Goal: Information Seeking & Learning: Understand process/instructions

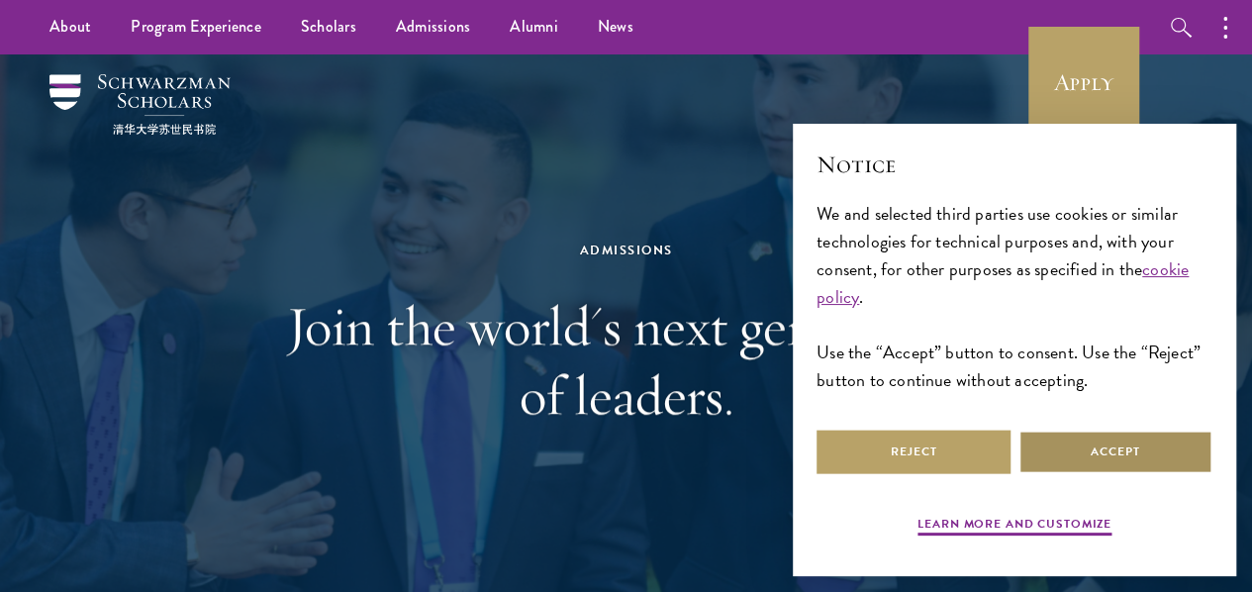
click at [1119, 440] on button "Accept" at bounding box center [1115, 451] width 194 height 45
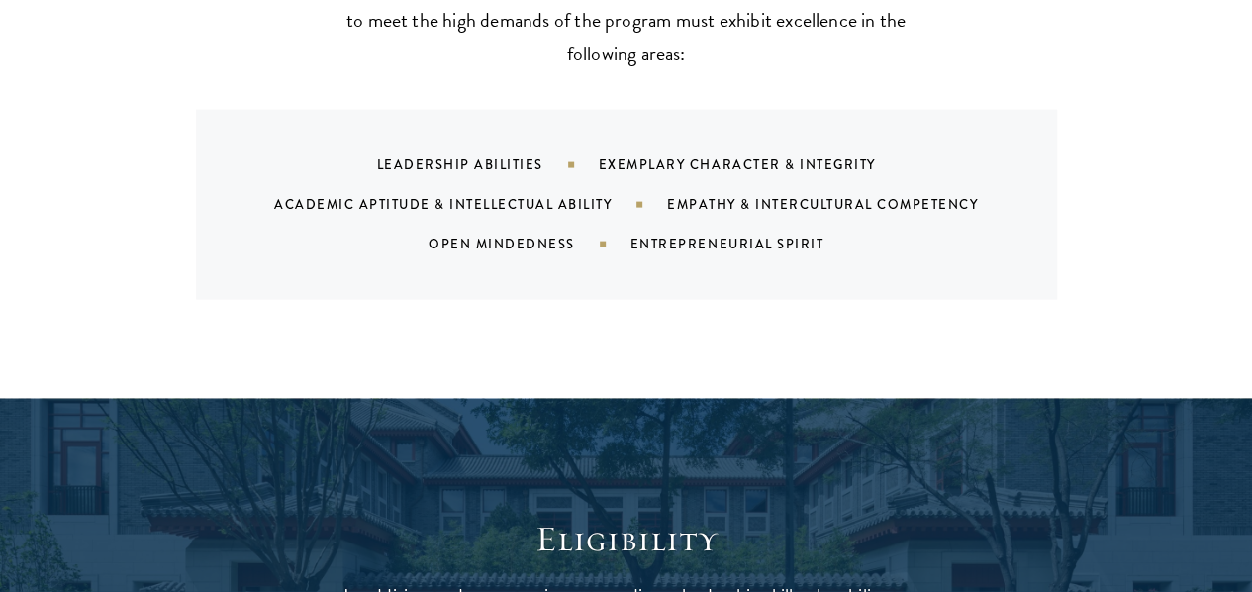
scroll to position [2078, 0]
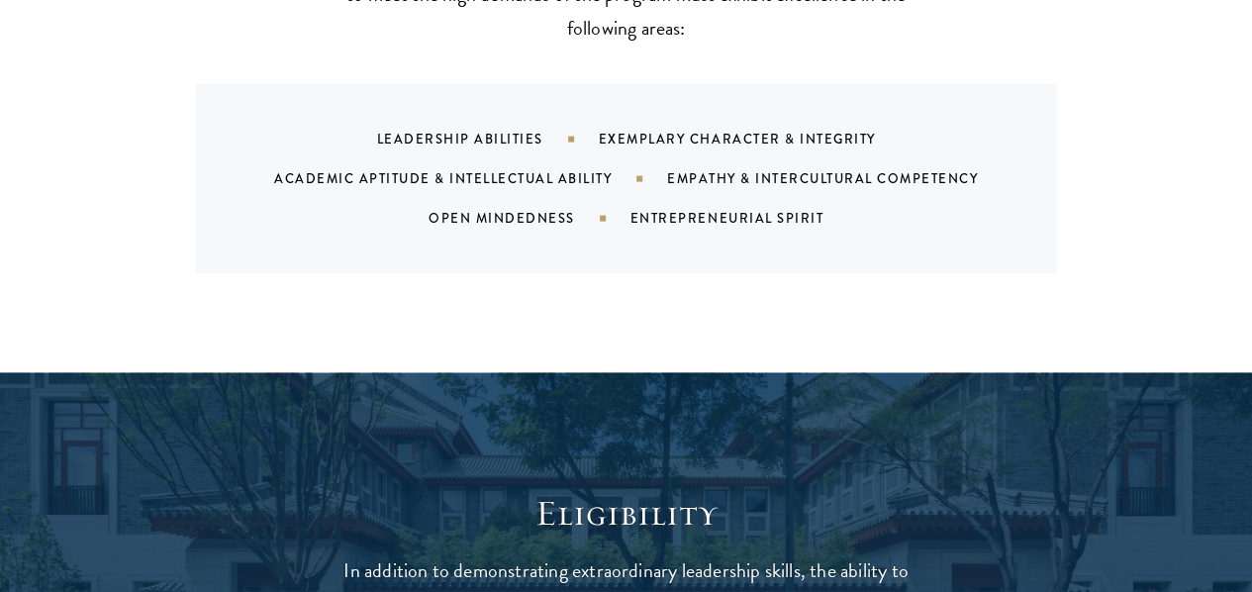
click at [756, 143] on div "Leadership Abilities Exemplary Character & Integrity Academic Aptitude & Intell…" at bounding box center [650, 179] width 813 height 119
click at [732, 209] on div "Entrepreneurial Spirit" at bounding box center [751, 218] width 242 height 19
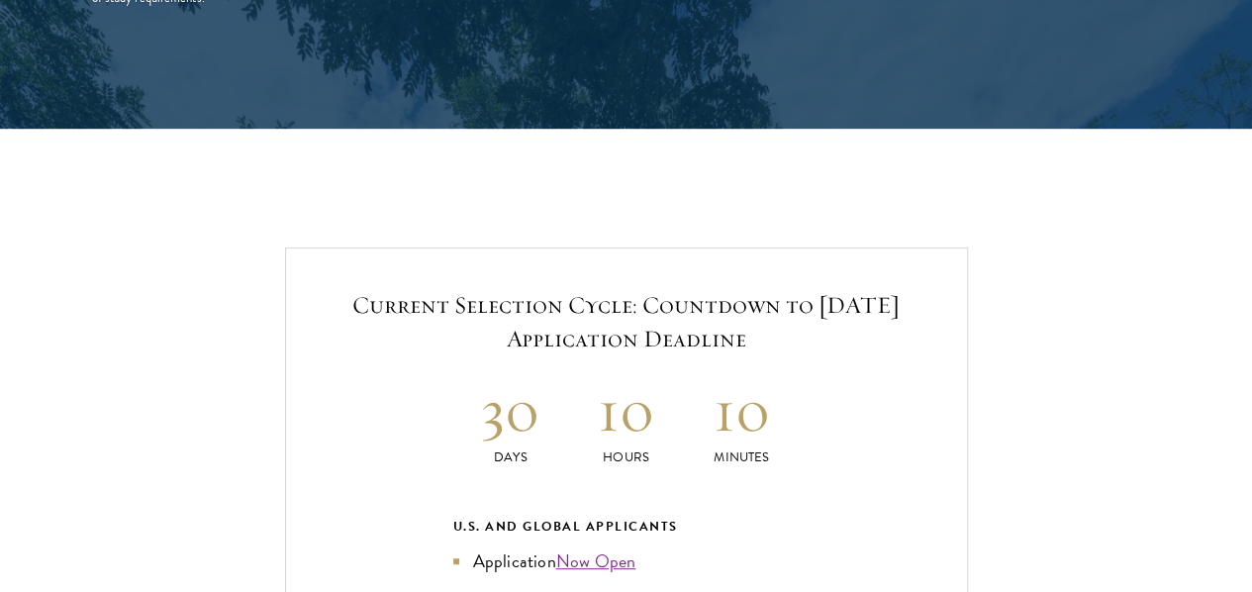
scroll to position [4255, 0]
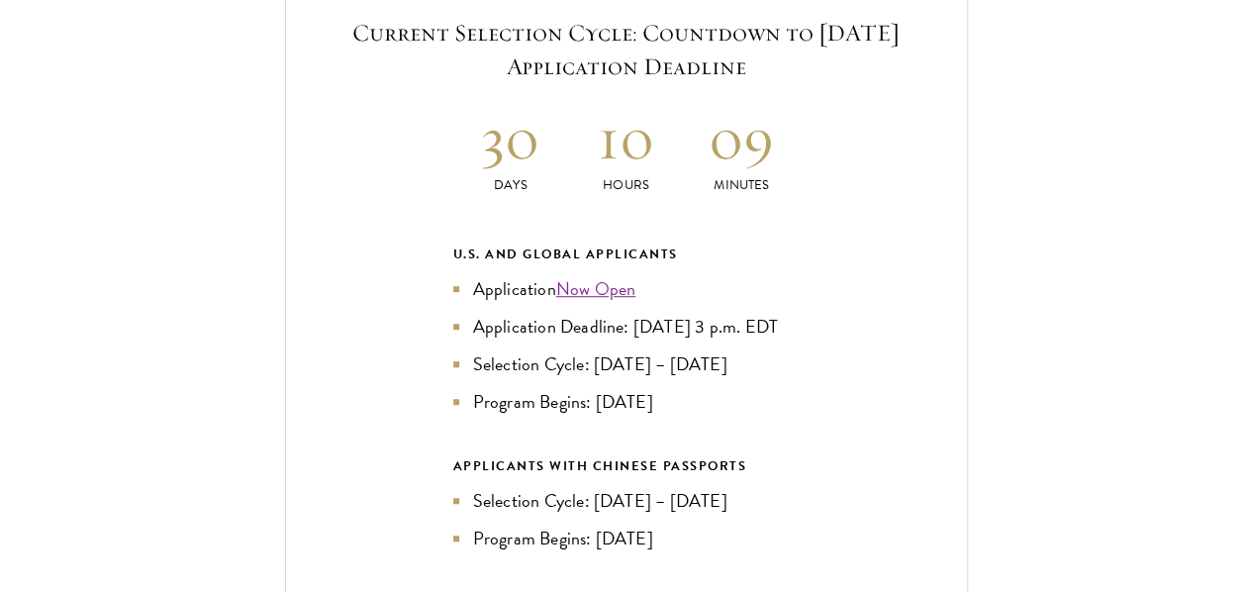
click at [647, 350] on li "Selection Cycle: Oct – Nov 2025" at bounding box center [626, 364] width 346 height 28
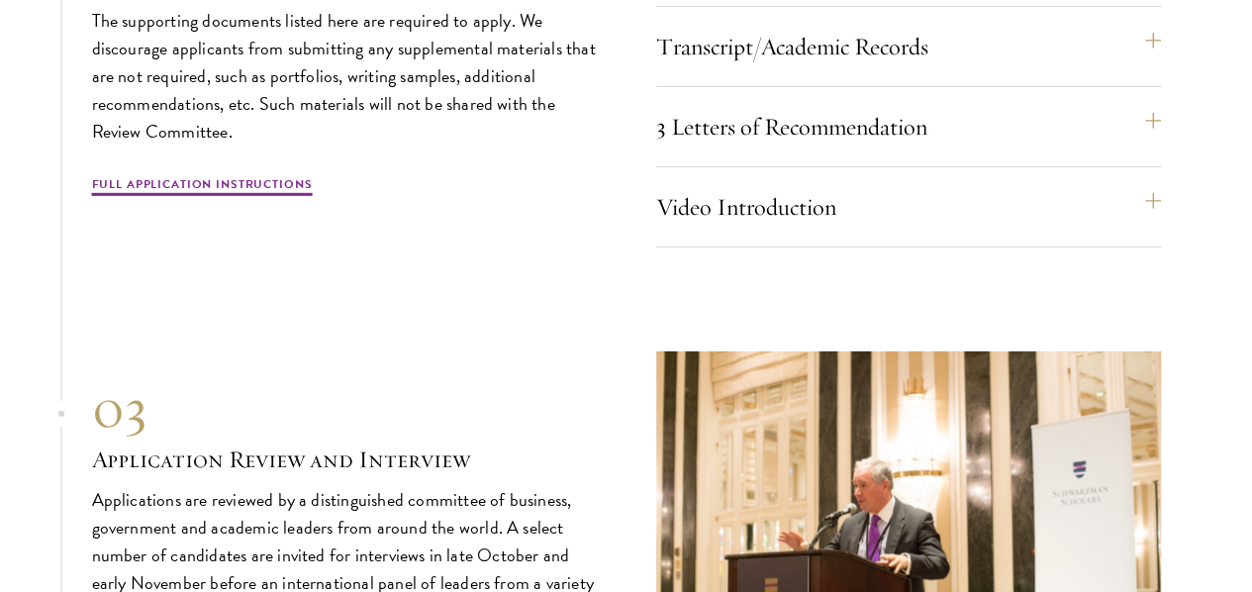
scroll to position [6729, 0]
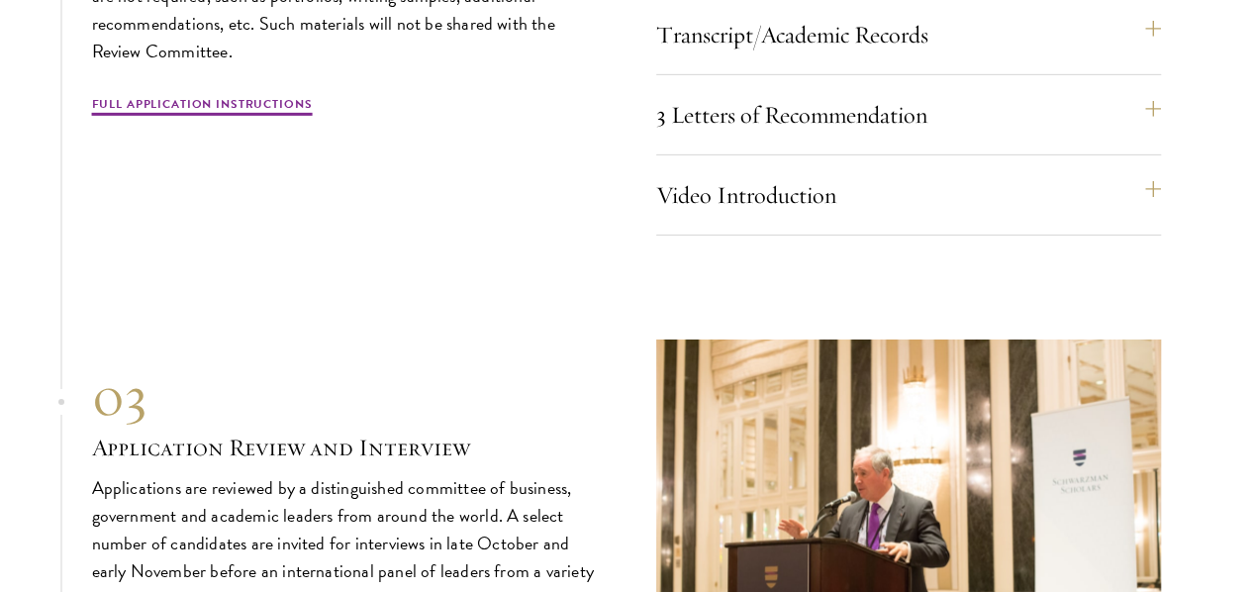
scroll to position [6927, 0]
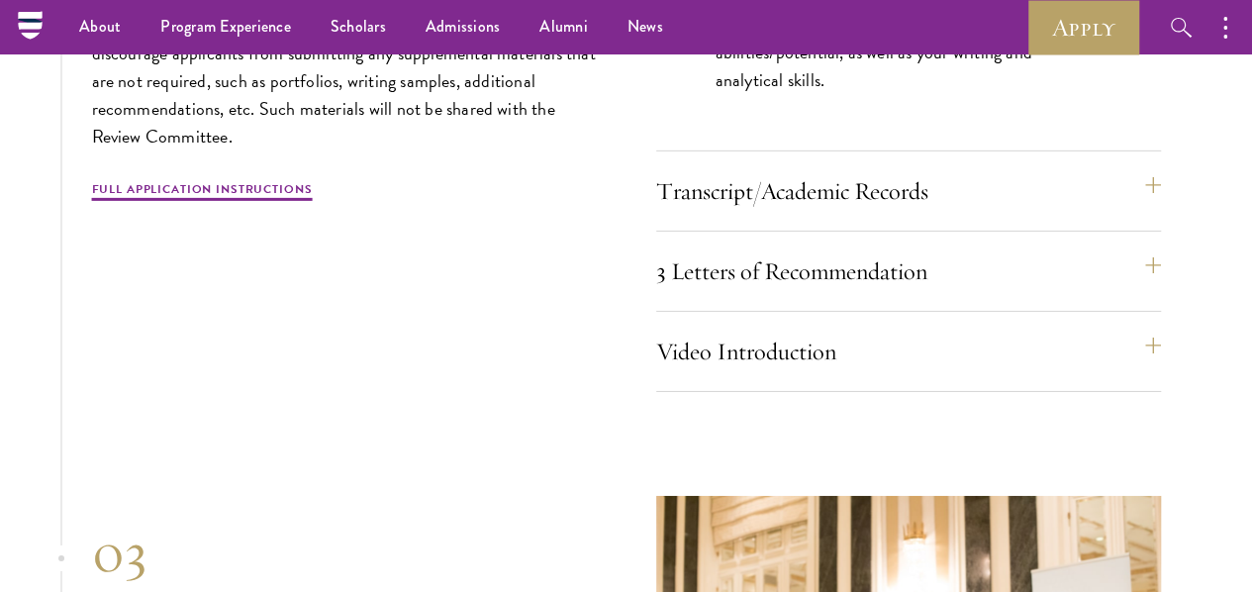
scroll to position [6828, 0]
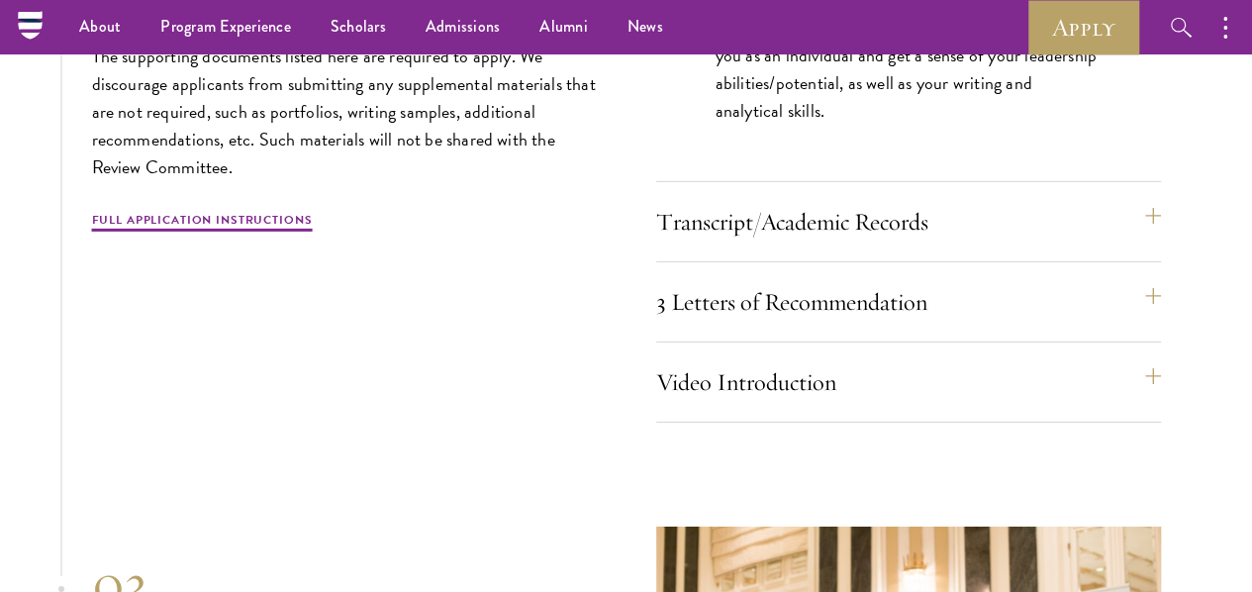
click at [936, 126] on p "The two required essays are a Leadership Essay (750 words) and a Statement of P…" at bounding box center [908, 28] width 386 height 195
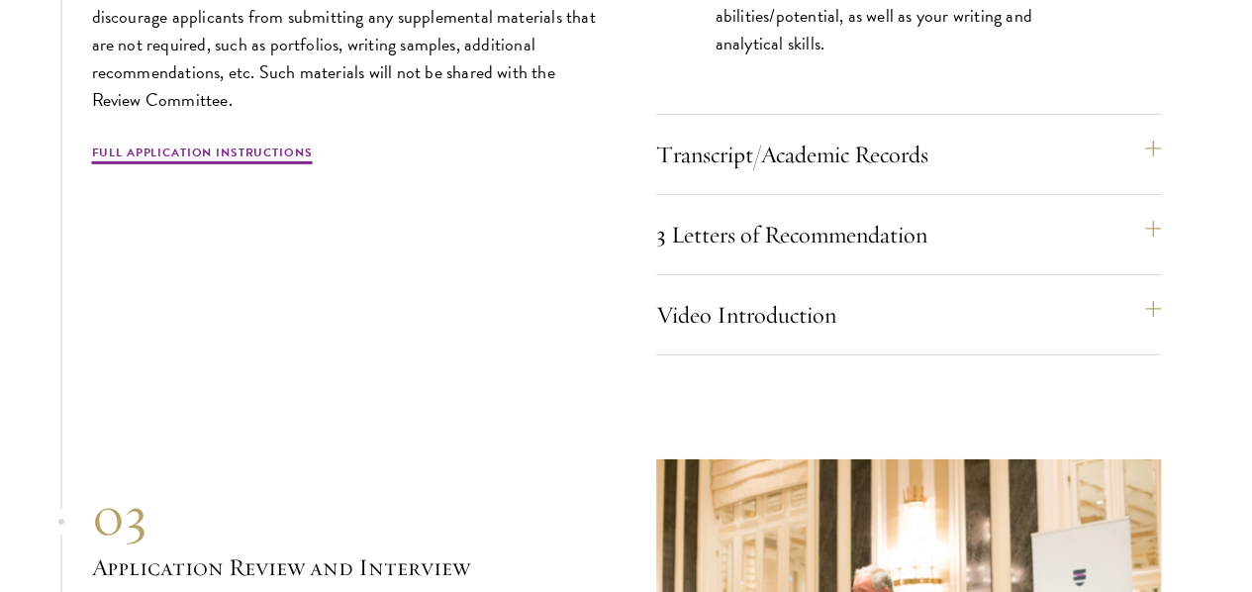
scroll to position [6927, 0]
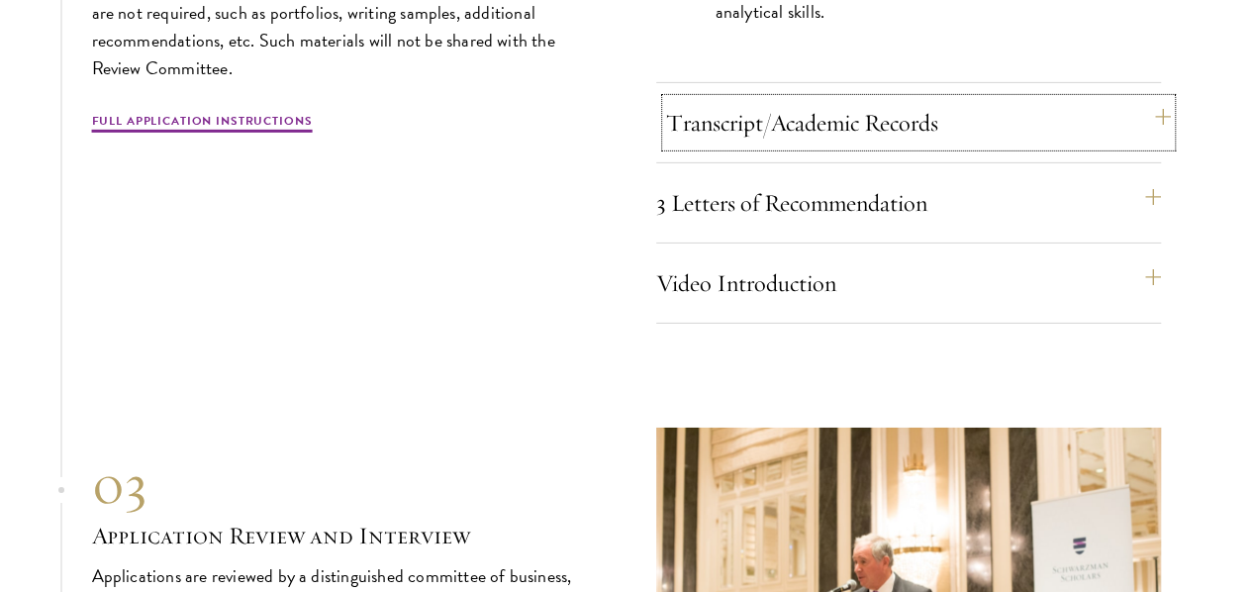
click at [963, 146] on button "Transcript/Academic Records" at bounding box center [918, 123] width 505 height 48
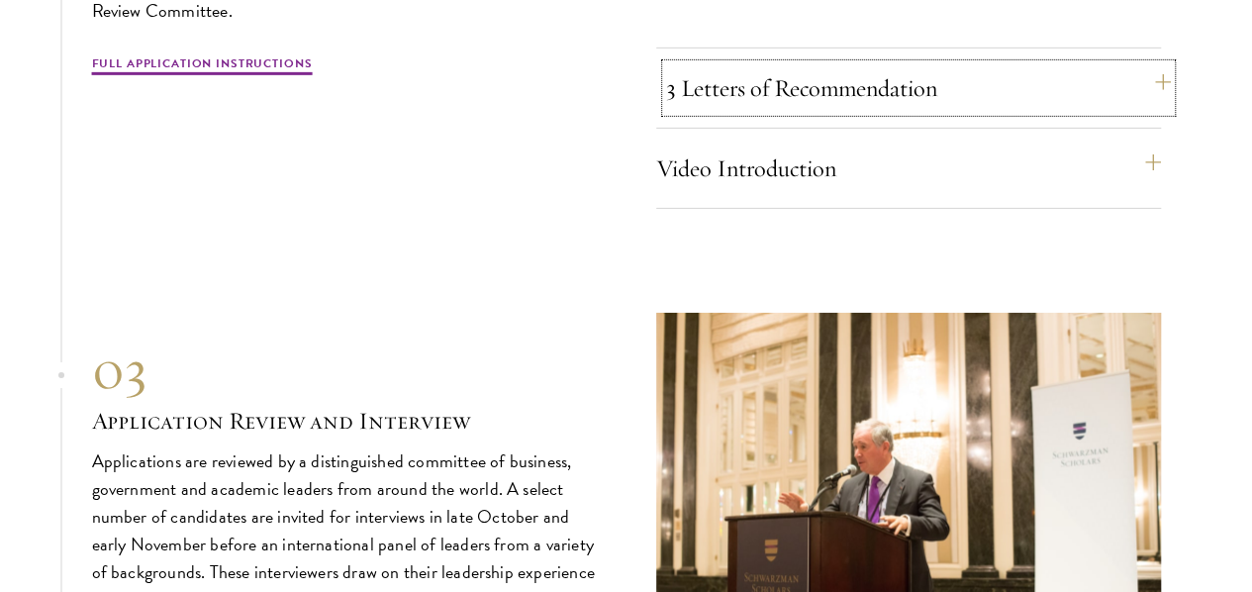
click at [963, 112] on button "3 Letters of Recommendation" at bounding box center [918, 88] width 505 height 48
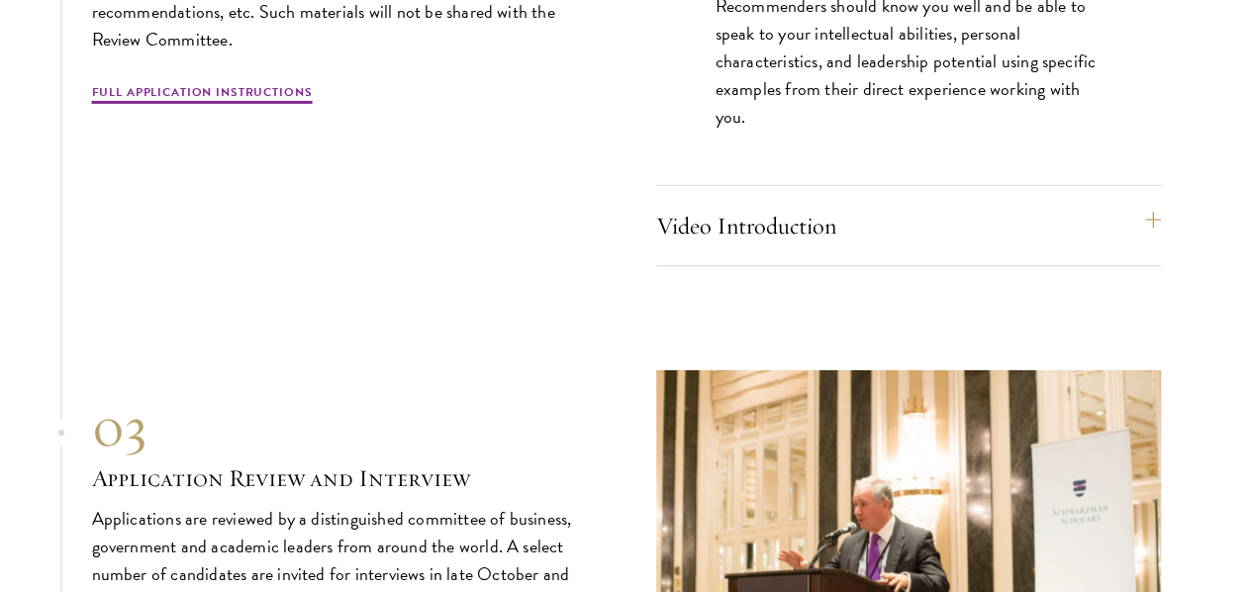
click at [877, 131] on p "Recommenders should know you well and be able to speak to your intellectual abi…" at bounding box center [908, 61] width 386 height 139
drag, startPoint x: 926, startPoint y: 229, endPoint x: 969, endPoint y: 250, distance: 47.8
click at [964, 131] on p "Recommenders should know you well and be able to speak to your intellectual abi…" at bounding box center [908, 61] width 386 height 139
click at [857, 131] on p "Recommenders should know you well and be able to speak to your intellectual abi…" at bounding box center [908, 61] width 386 height 139
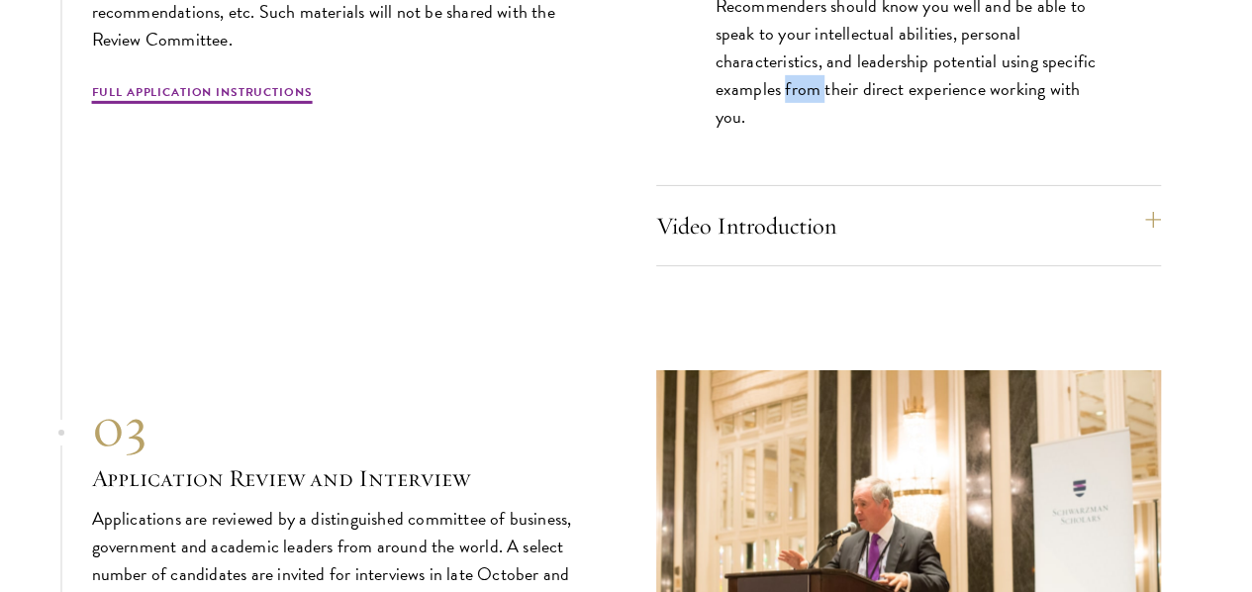
scroll to position [7026, 0]
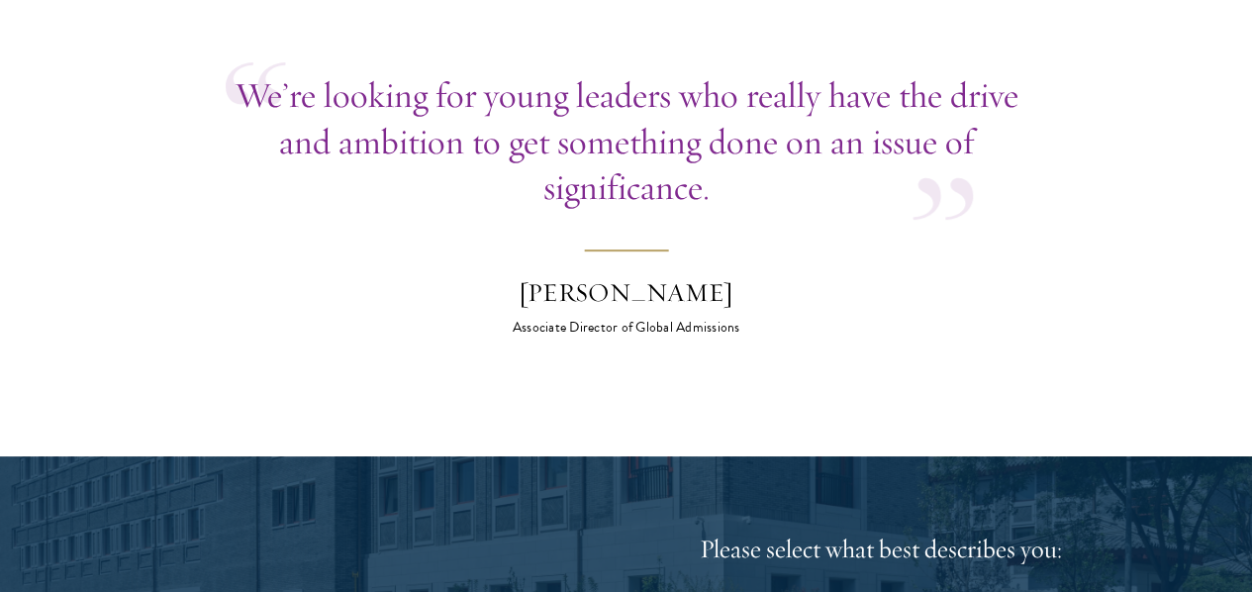
scroll to position [7818, 0]
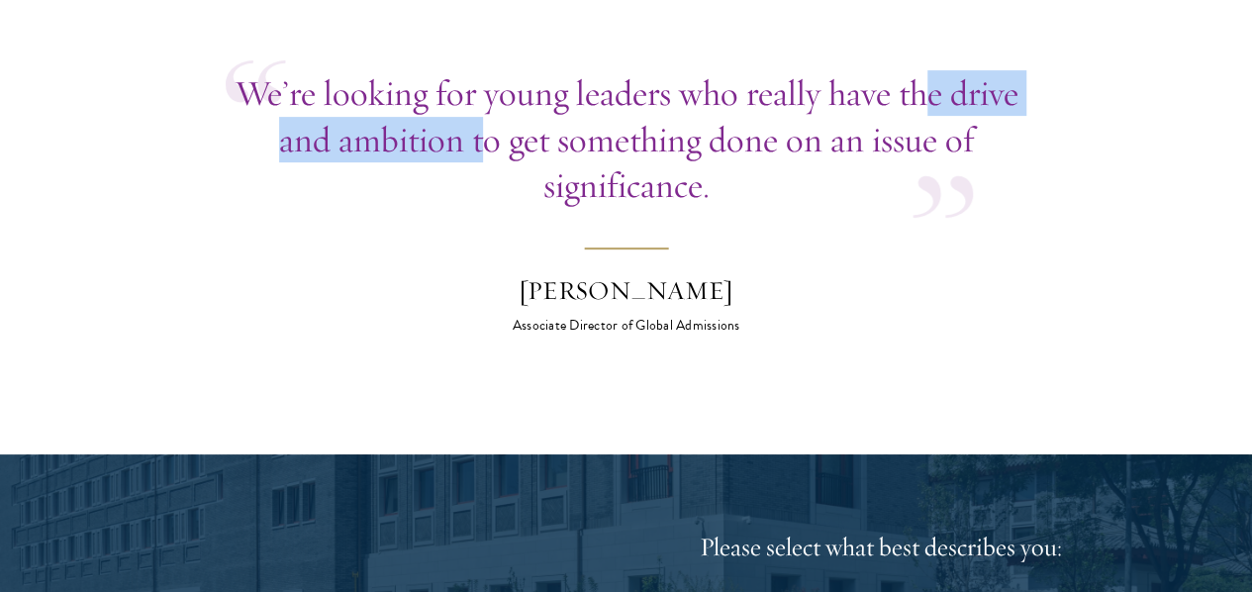
drag, startPoint x: 364, startPoint y: 310, endPoint x: 847, endPoint y: 308, distance: 482.9
click at [771, 207] on p "We’re looking for young leaders who really have the drive and ambition to get s…" at bounding box center [627, 138] width 802 height 137
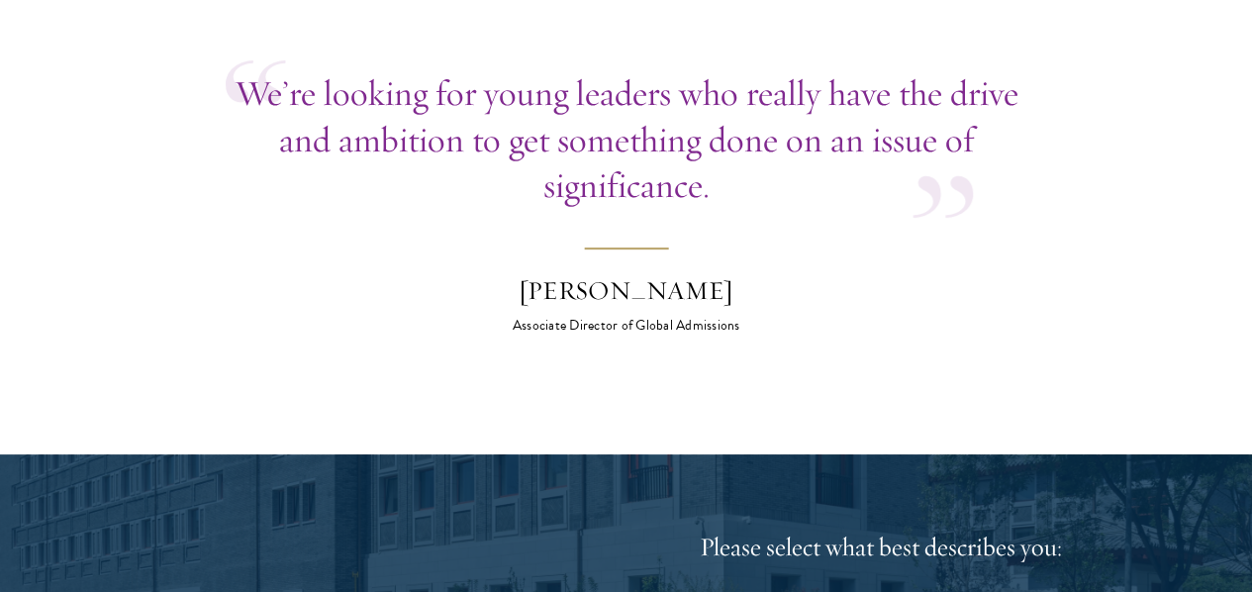
click at [874, 207] on p "We’re looking for young leaders who really have the drive and ambition to get s…" at bounding box center [627, 138] width 802 height 137
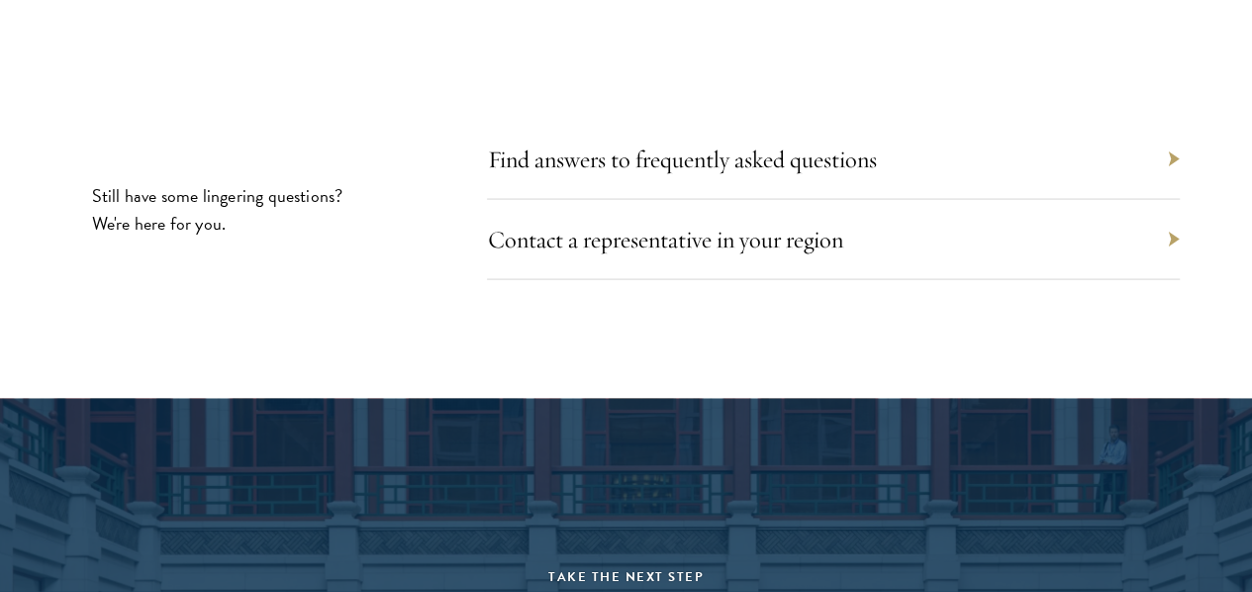
scroll to position [9599, 0]
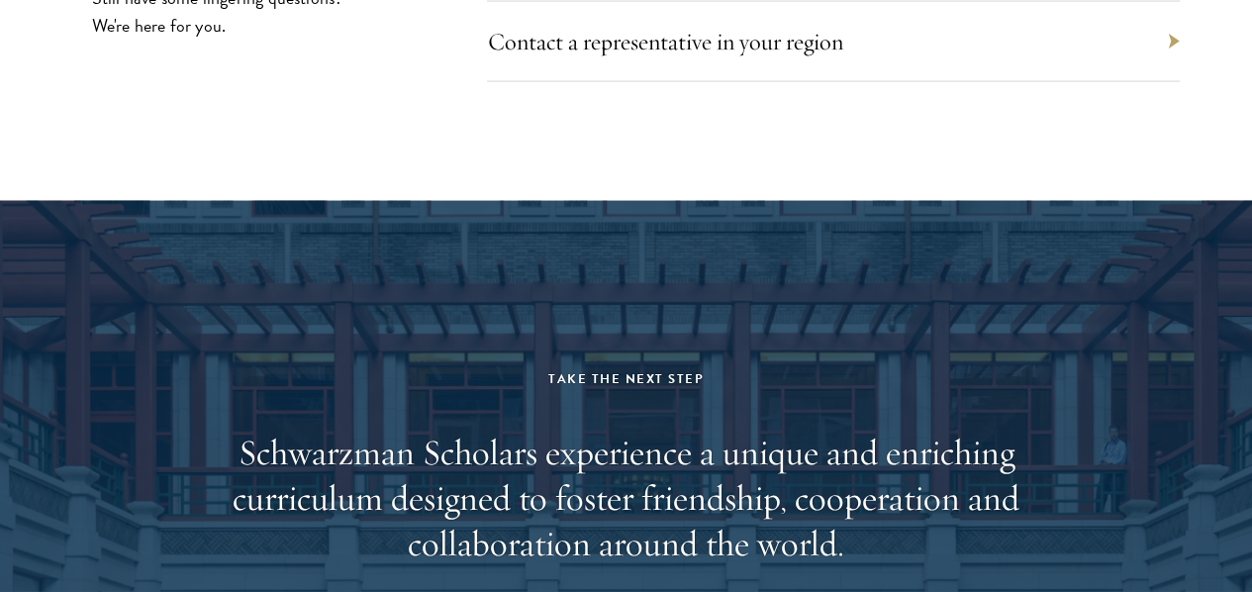
click at [843, 56] on link "Contact a representative in your region" at bounding box center [674, 42] width 355 height 30
